Goal: Task Accomplishment & Management: Complete application form

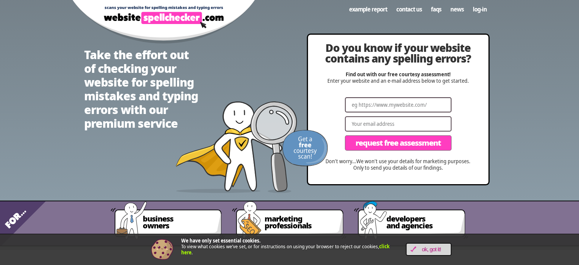
click at [400, 114] on div "Website Email Request Free Assessment" at bounding box center [398, 125] width 110 height 57
type input "https//[DOMAIN_NAME]"
click at [368, 120] on input "Email" at bounding box center [398, 123] width 107 height 15
type input "[EMAIL_ADDRESS][DOMAIN_NAME]"
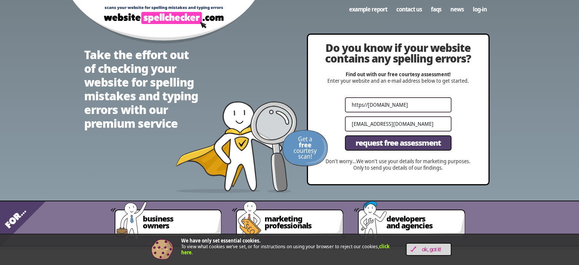
click at [412, 143] on span "Request Free Assessment" at bounding box center [398, 143] width 85 height 8
